Goal: Task Accomplishment & Management: Manage account settings

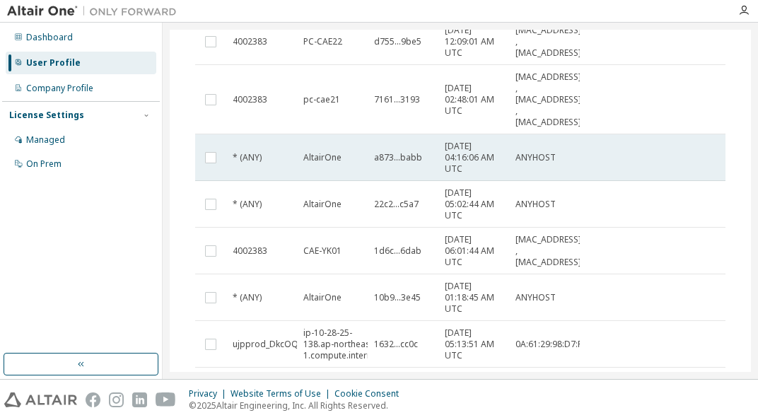
scroll to position [212, 0]
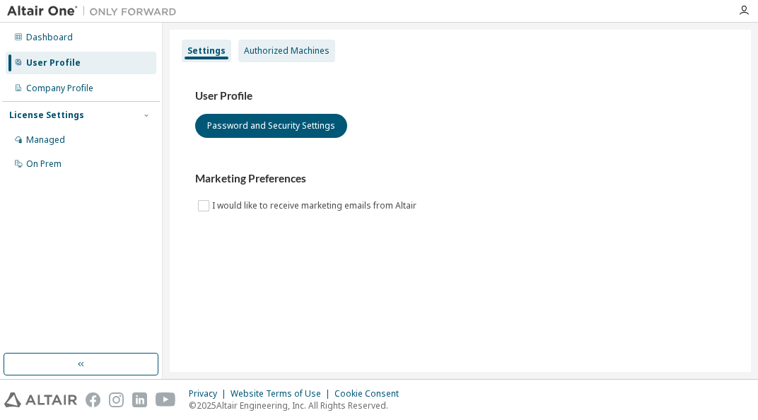
click at [282, 49] on div "Authorized Machines" at bounding box center [287, 50] width 86 height 11
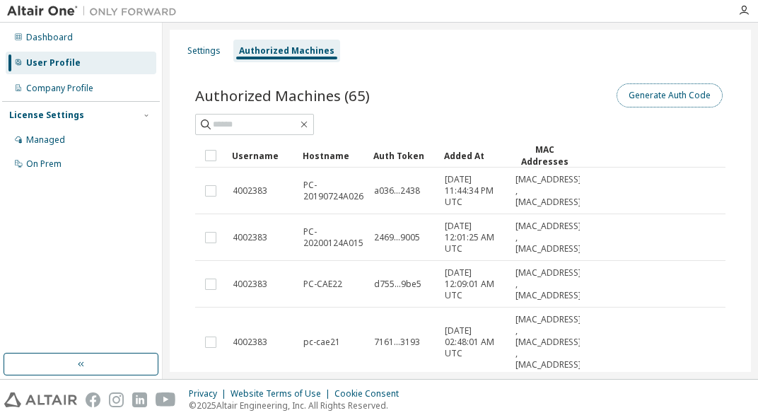
click at [671, 95] on button "Generate Auth Code" at bounding box center [670, 95] width 106 height 24
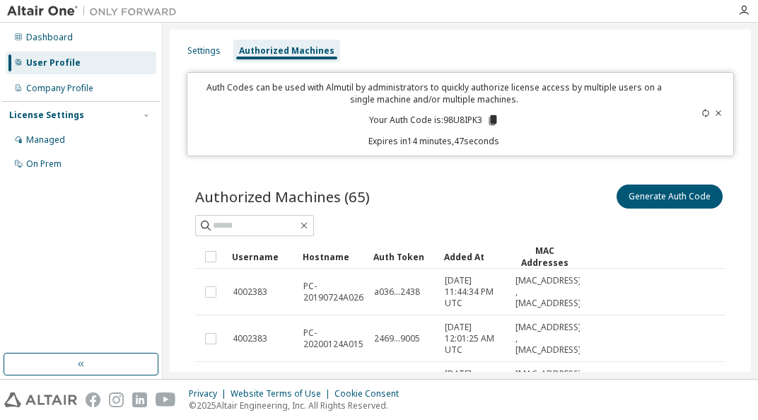
drag, startPoint x: 492, startPoint y: 120, endPoint x: 486, endPoint y: 116, distance: 7.7
click at [487, 116] on icon at bounding box center [493, 120] width 13 height 13
drag, startPoint x: 77, startPoint y: 85, endPoint x: 69, endPoint y: 72, distance: 15.3
click at [77, 85] on div "Company Profile" at bounding box center [59, 88] width 67 height 11
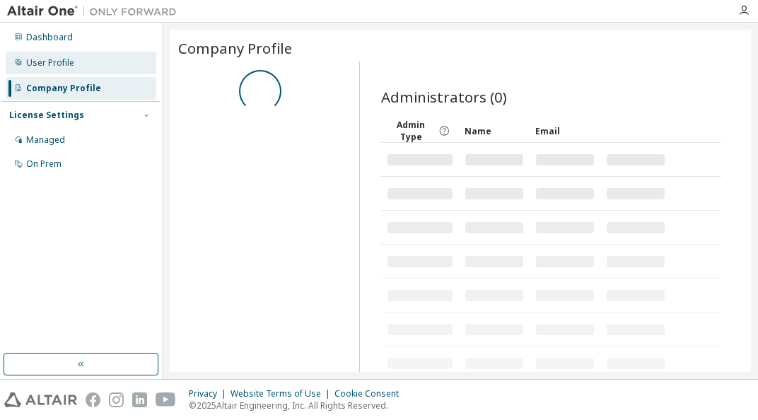
click at [64, 65] on div "User Profile" at bounding box center [50, 62] width 48 height 11
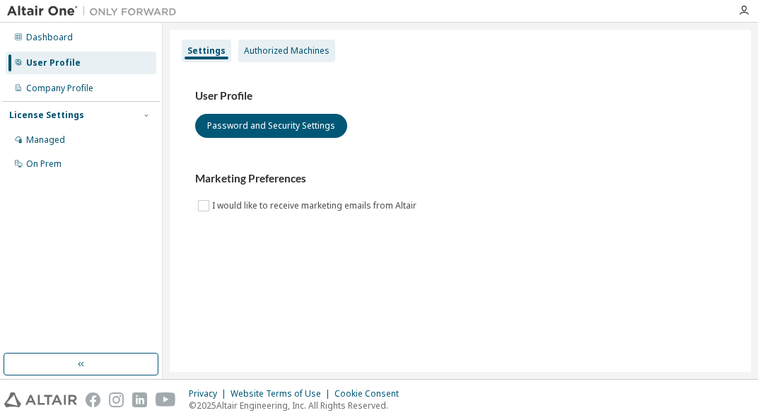
click at [272, 54] on div "Authorized Machines" at bounding box center [287, 50] width 86 height 11
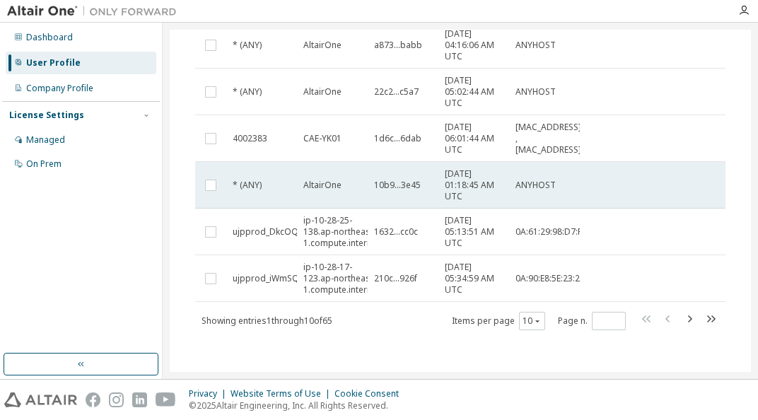
scroll to position [358, 0]
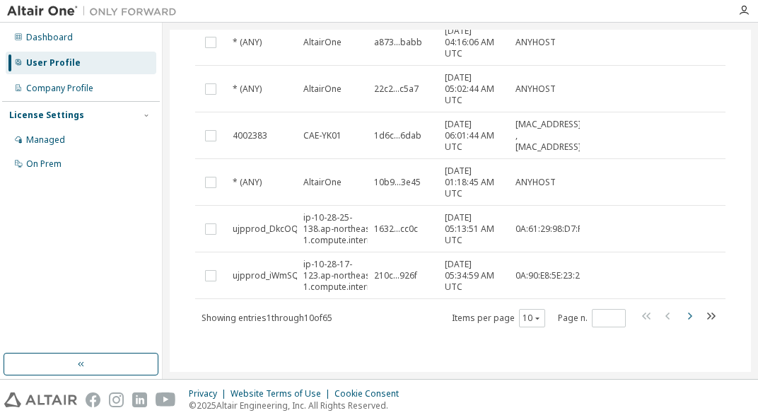
click at [688, 315] on icon "button" at bounding box center [690, 316] width 4 height 7
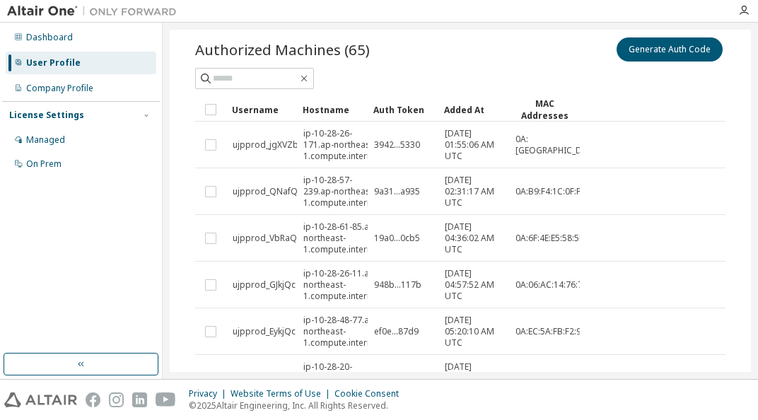
scroll to position [0, 0]
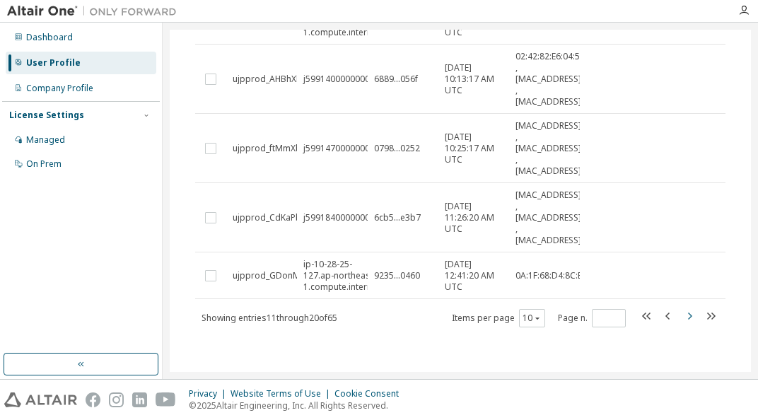
click at [681, 311] on icon "button" at bounding box center [689, 316] width 17 height 17
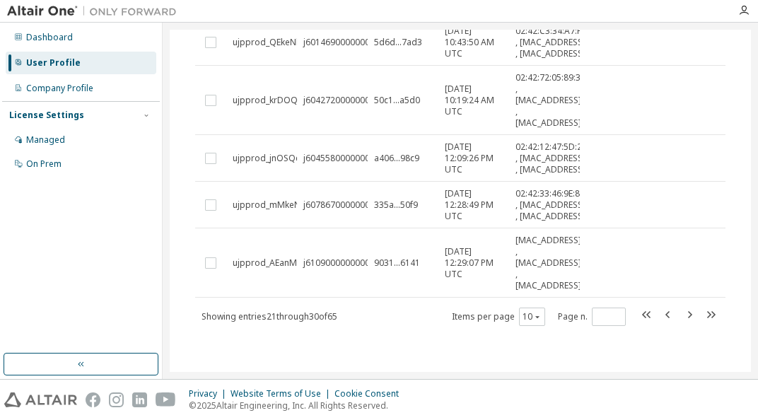
scroll to position [528, 0]
click at [644, 317] on icon "button" at bounding box center [647, 314] width 17 height 17
type input "*"
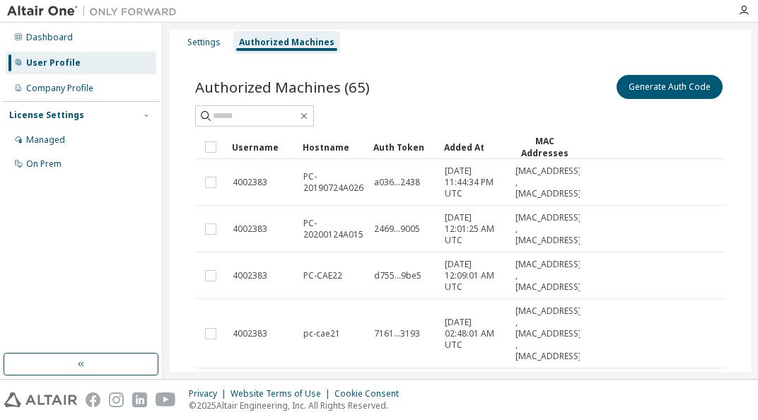
scroll to position [0, 0]
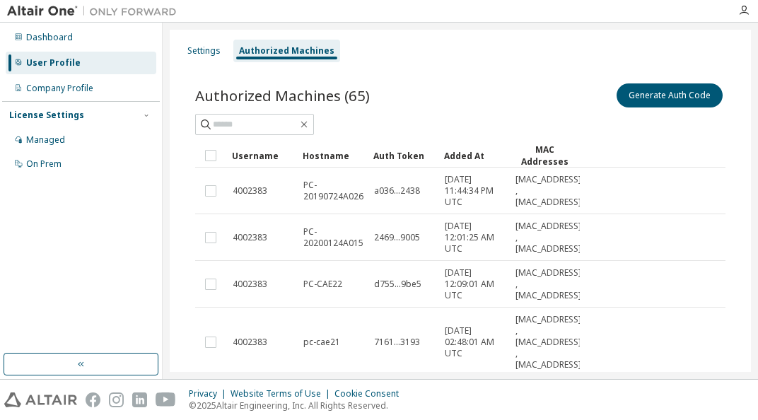
click at [33, 11] on img at bounding box center [95, 11] width 177 height 14
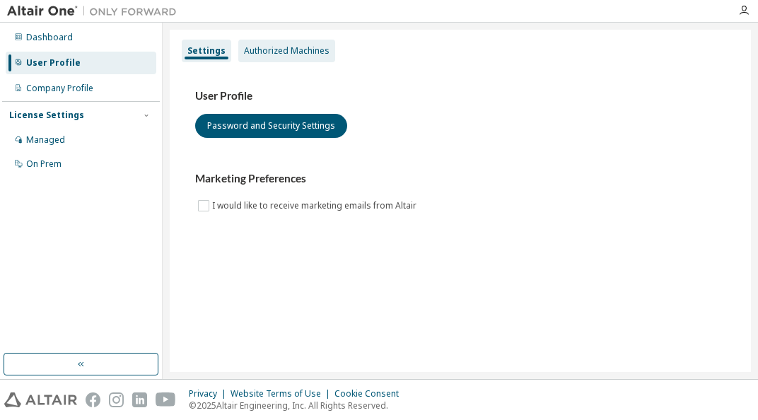
click at [265, 56] on div "Authorized Machines" at bounding box center [287, 50] width 86 height 11
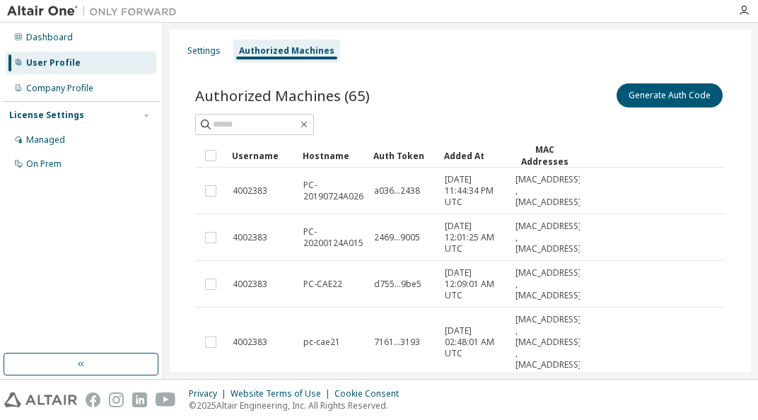
scroll to position [141, 0]
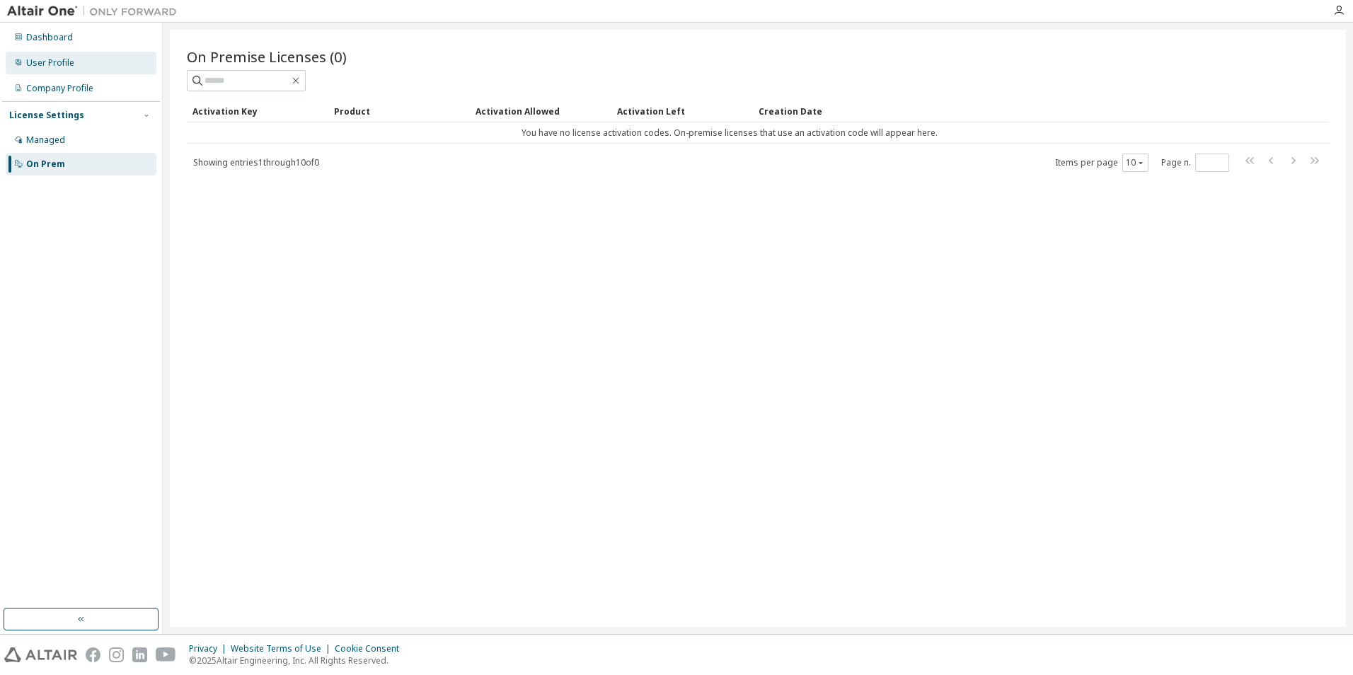
click at [59, 64] on div "User Profile" at bounding box center [50, 62] width 48 height 11
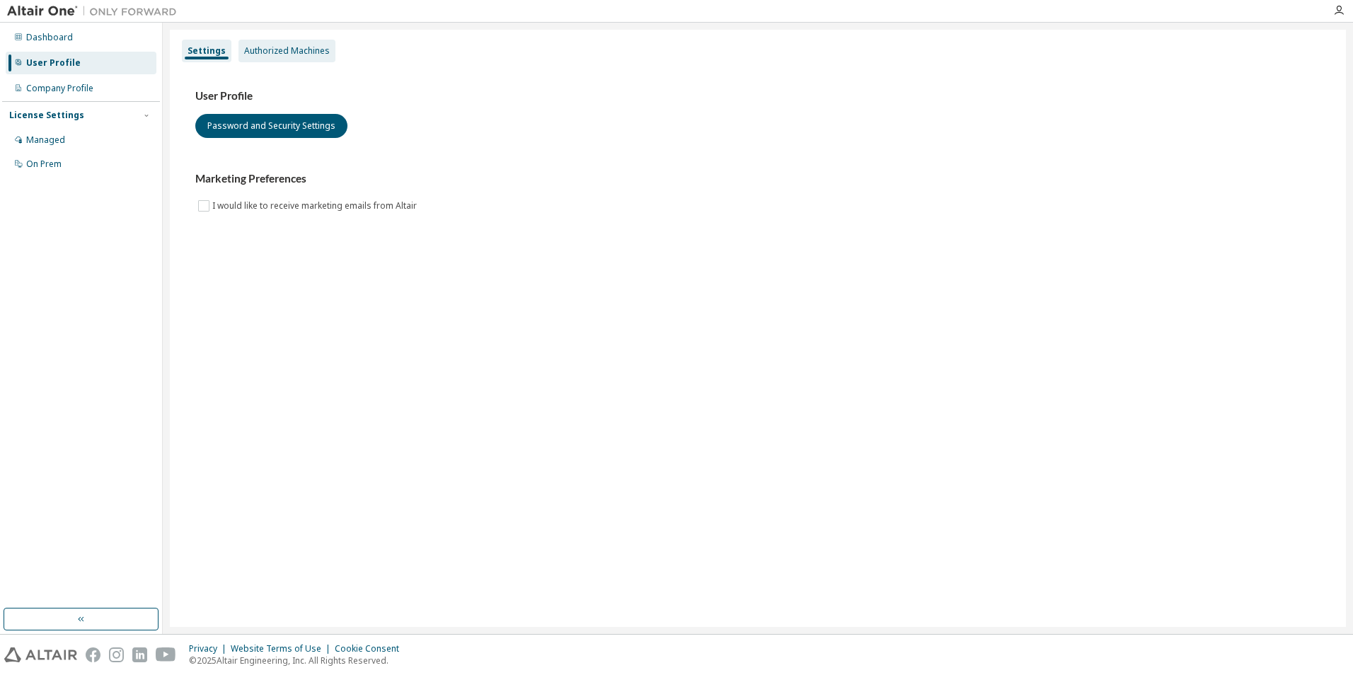
click at [290, 48] on div "Authorized Machines" at bounding box center [287, 50] width 86 height 11
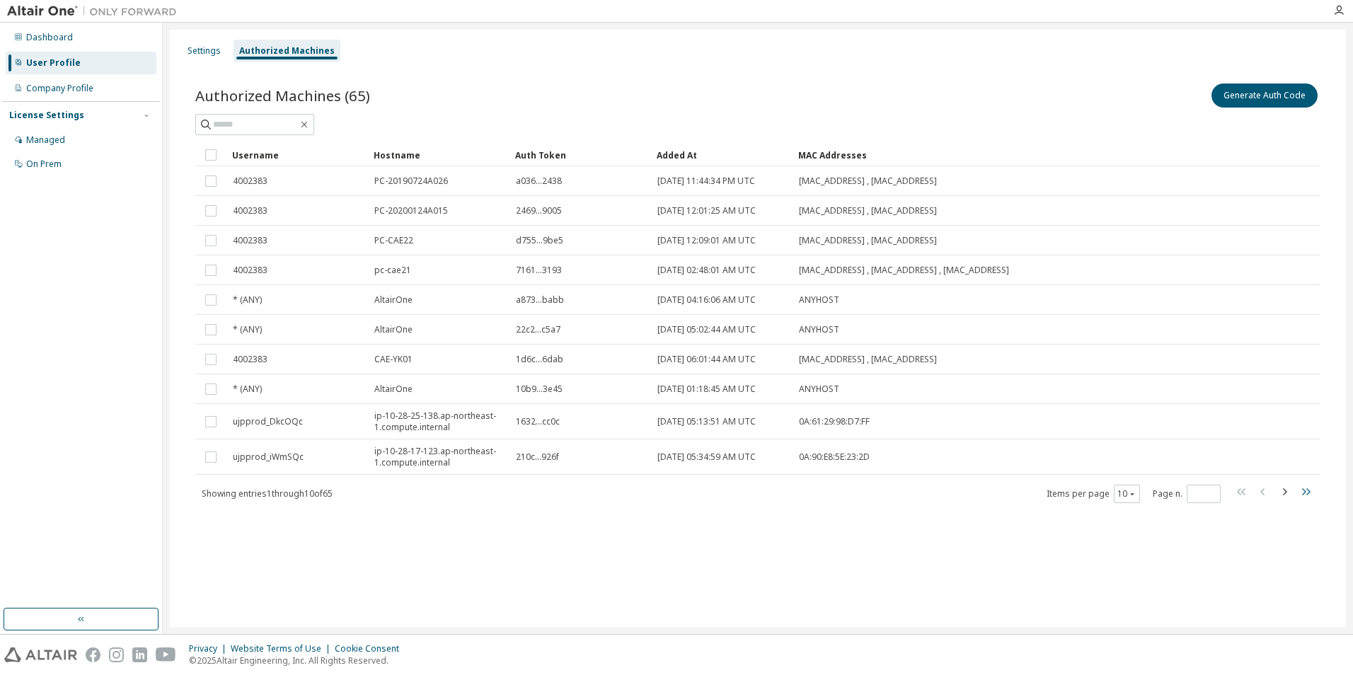
click at [1302, 490] on icon "button" at bounding box center [1305, 491] width 17 height 17
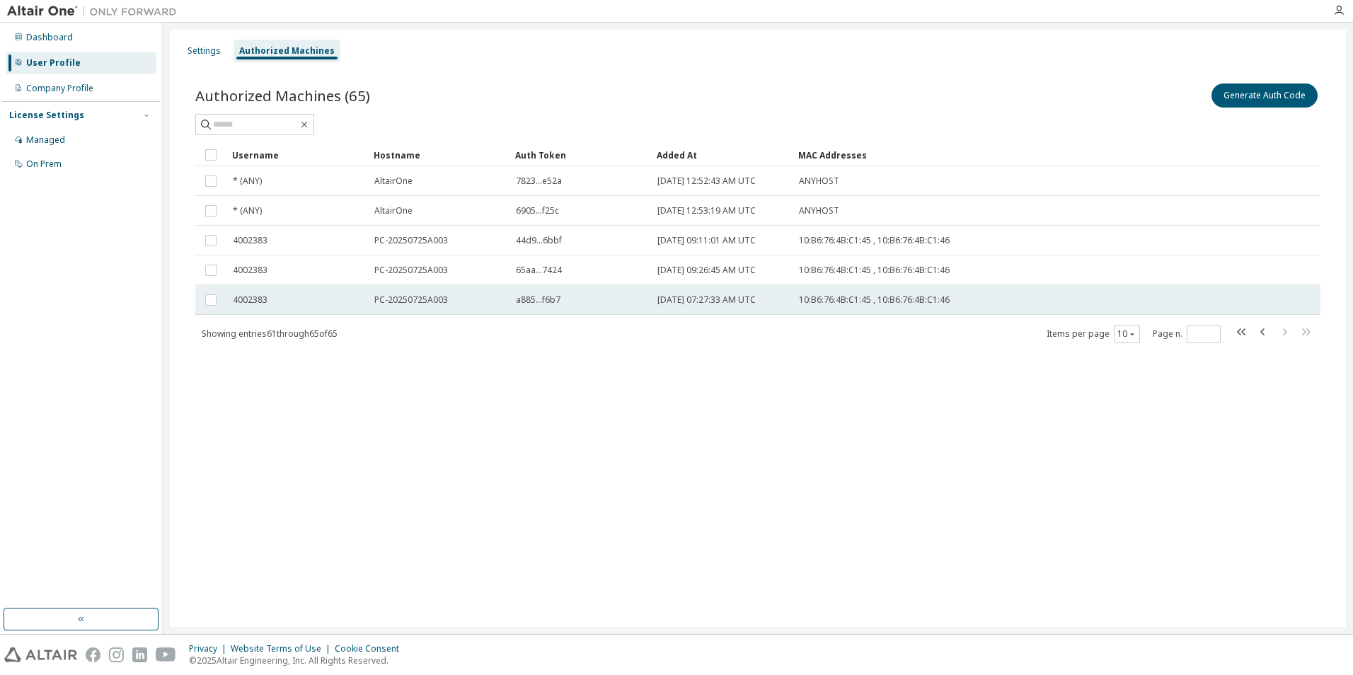
click at [422, 302] on span "PC-20250725A003" at bounding box center [411, 299] width 74 height 11
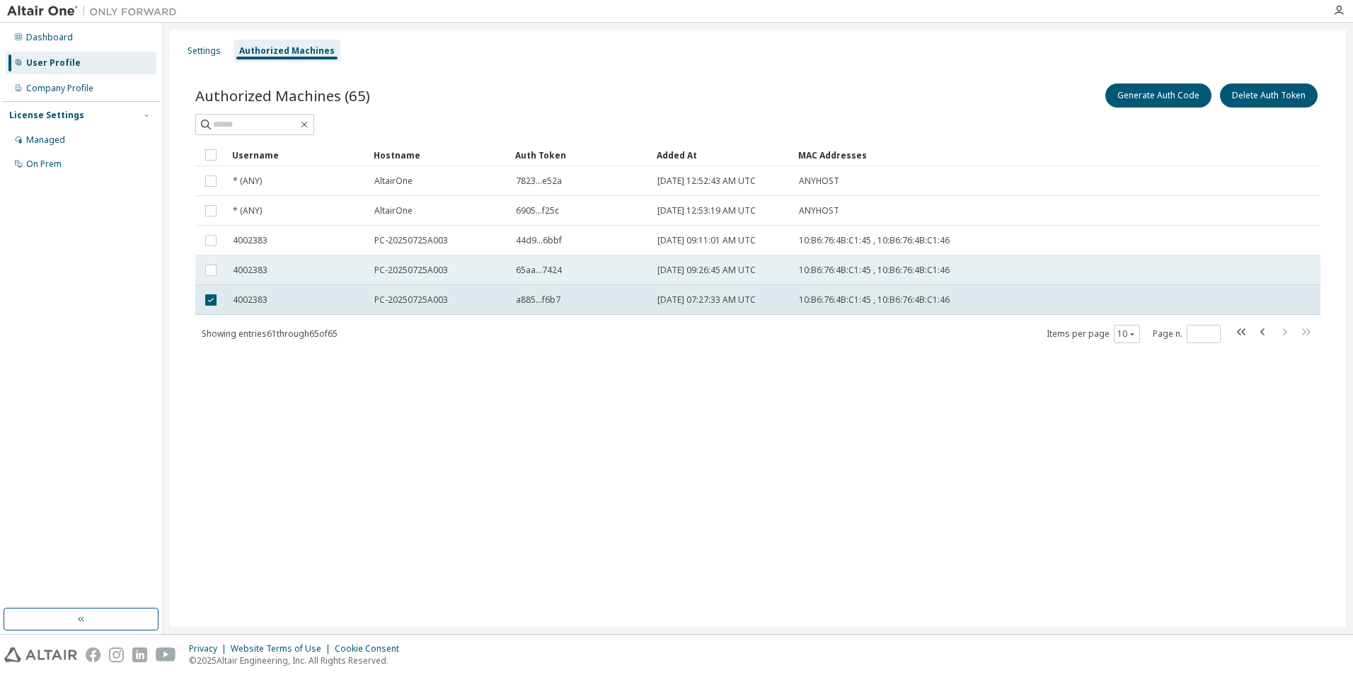
click at [421, 270] on span "PC-20250725A003" at bounding box center [411, 270] width 74 height 11
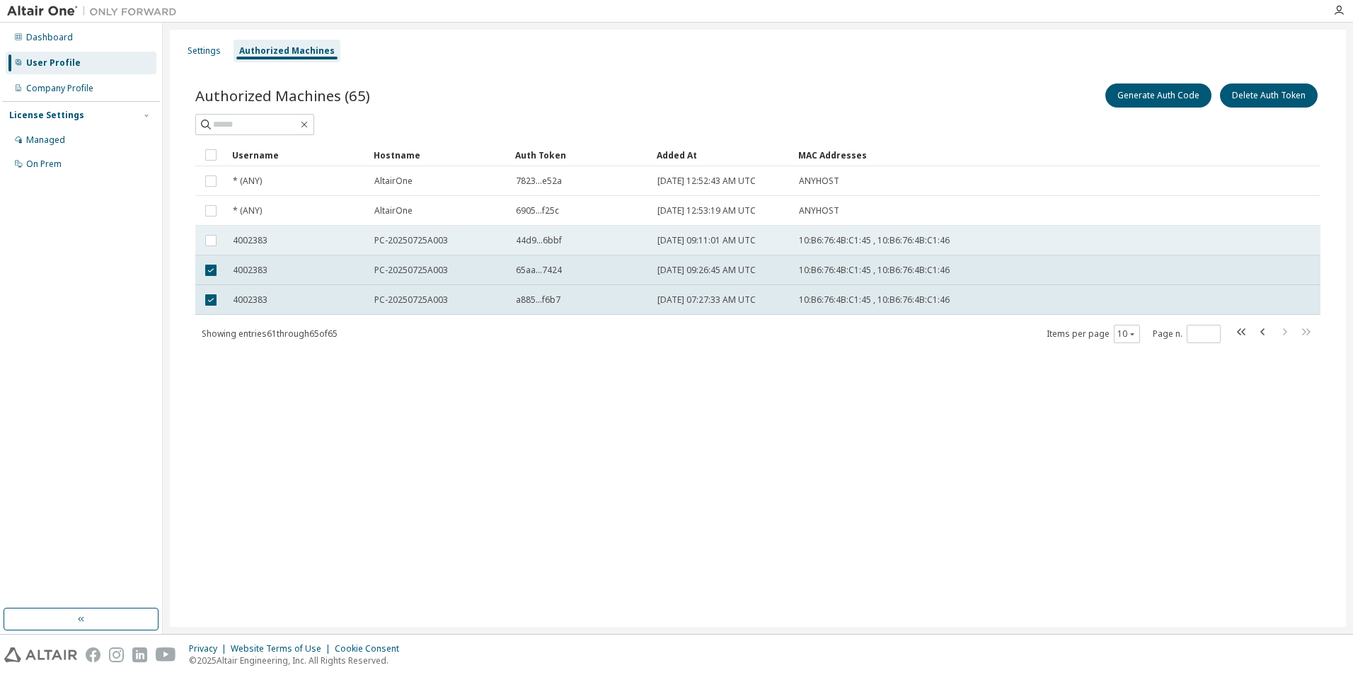
click at [427, 237] on span "PC-20250725A003" at bounding box center [411, 240] width 74 height 11
click at [1259, 332] on icon "button" at bounding box center [1262, 331] width 17 height 17
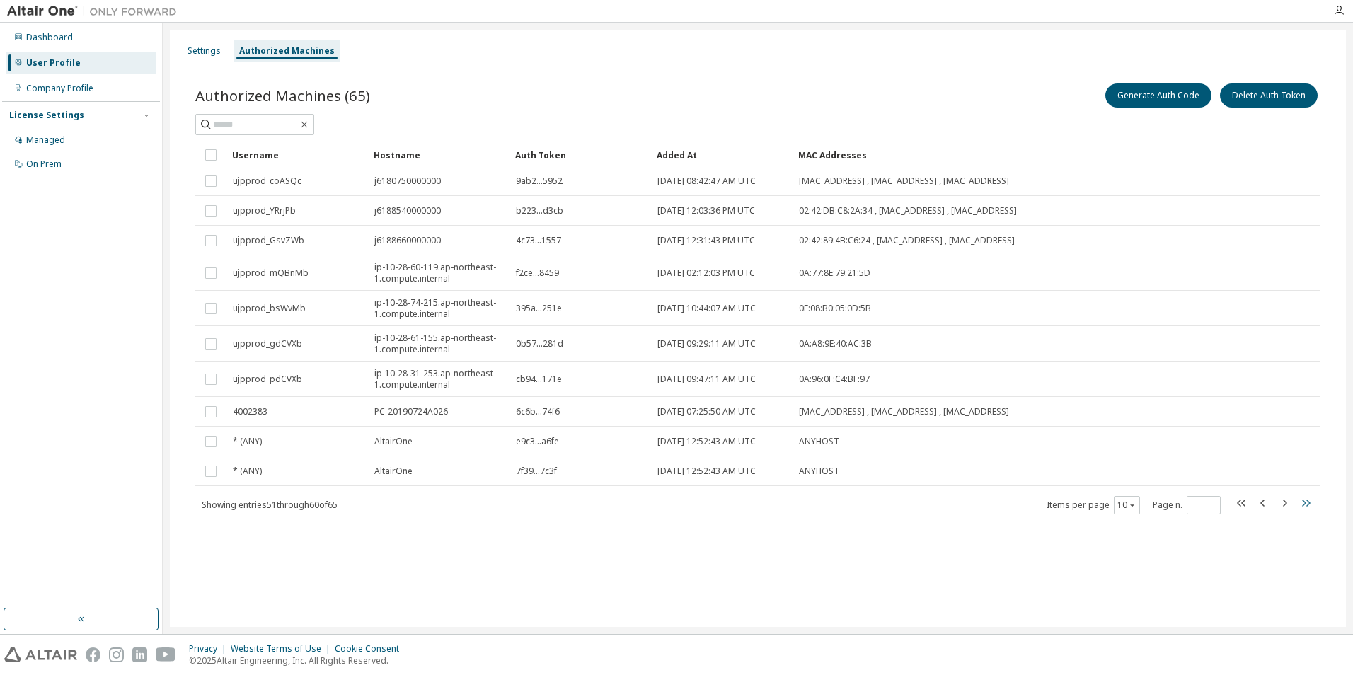
click at [1310, 502] on icon "button" at bounding box center [1305, 502] width 17 height 17
type input "*"
